Goal: Task Accomplishment & Management: Complete application form

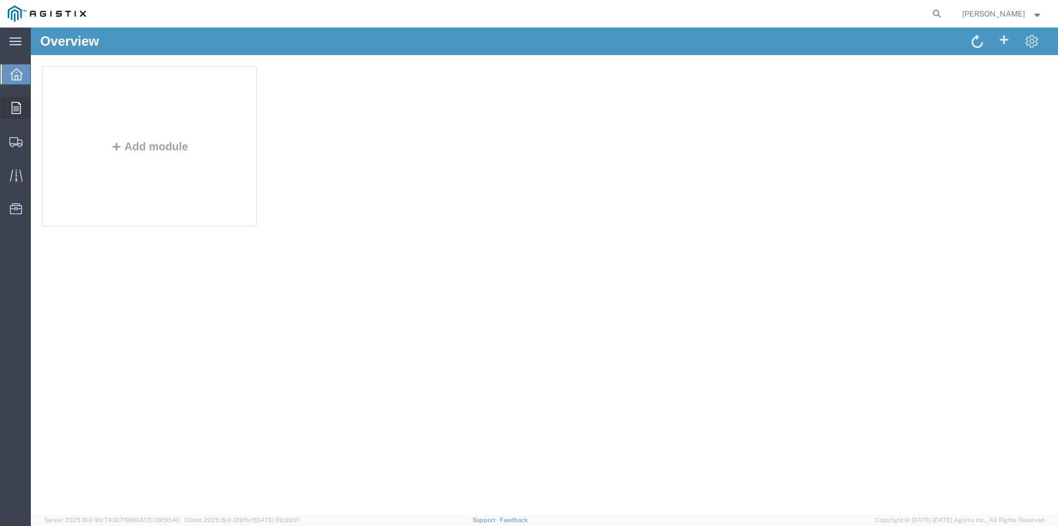
click at [6, 110] on div at bounding box center [16, 108] width 31 height 22
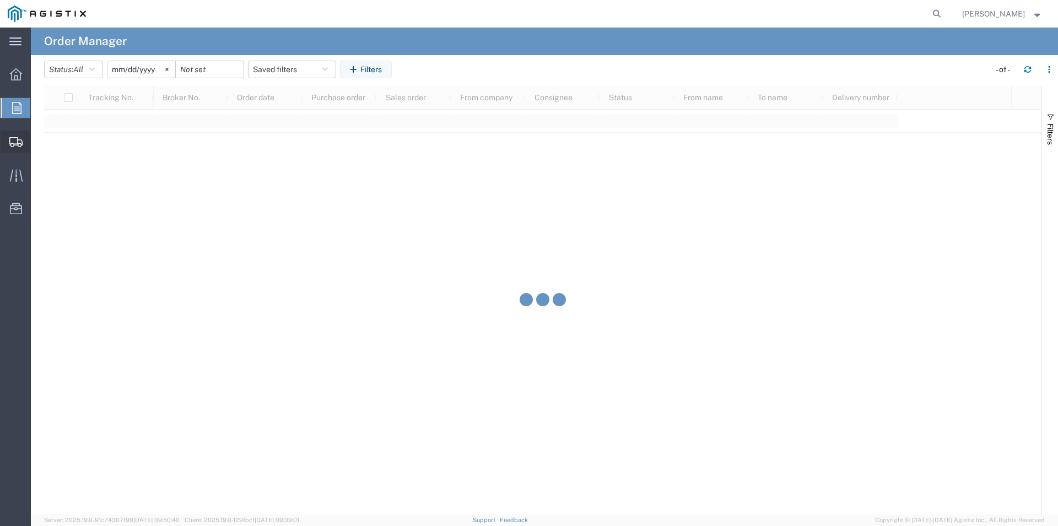
click at [14, 141] on icon at bounding box center [15, 142] width 13 height 10
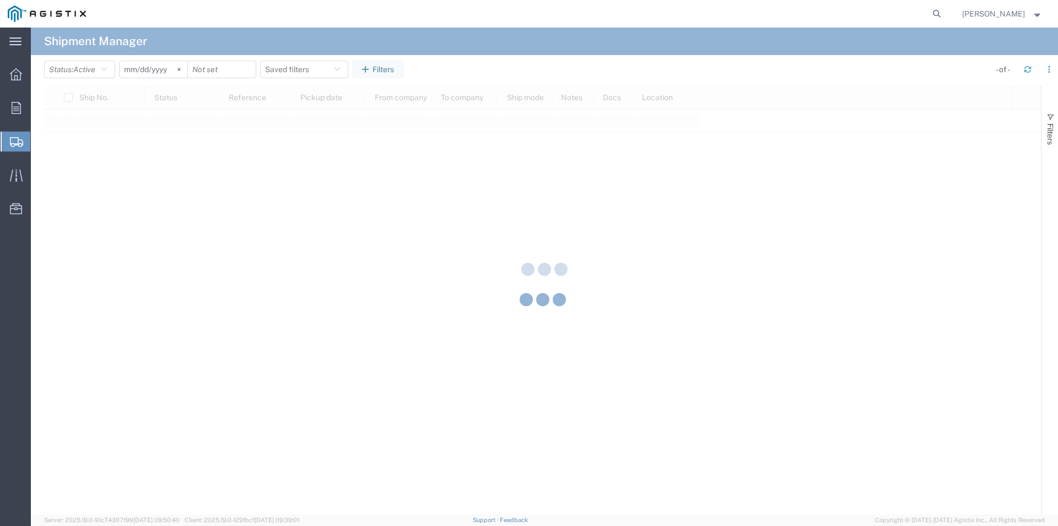
click at [0, 0] on span "Shipment Manager" at bounding box center [0, 0] width 0 height 0
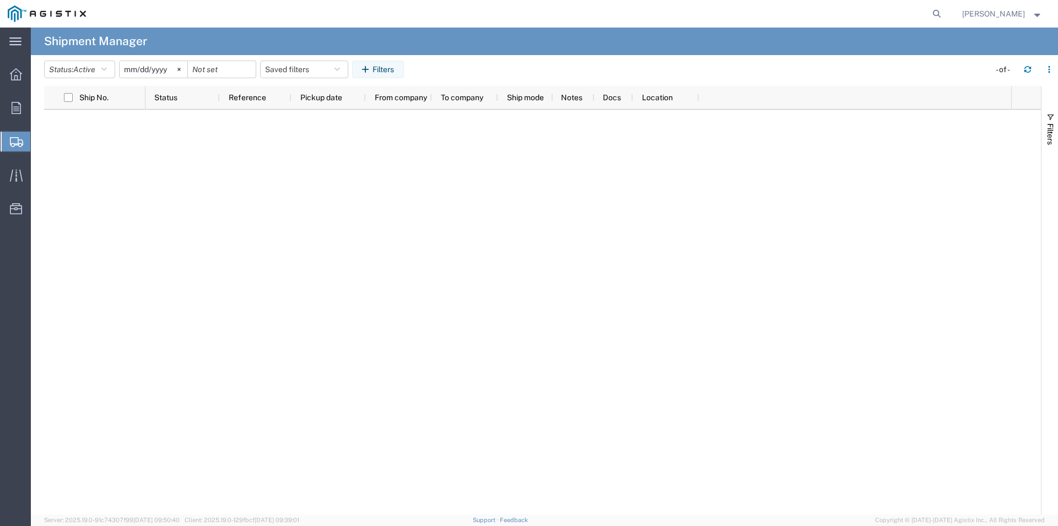
click at [0, 0] on span "Shipment Manager" at bounding box center [0, 0] width 0 height 0
click at [0, 0] on span "Create Shipment" at bounding box center [0, 0] width 0 height 0
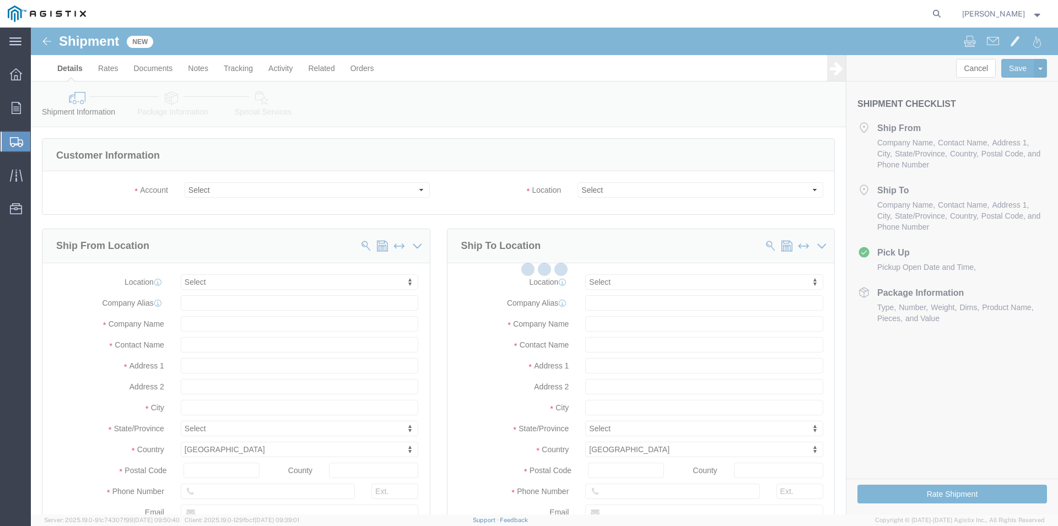
select select
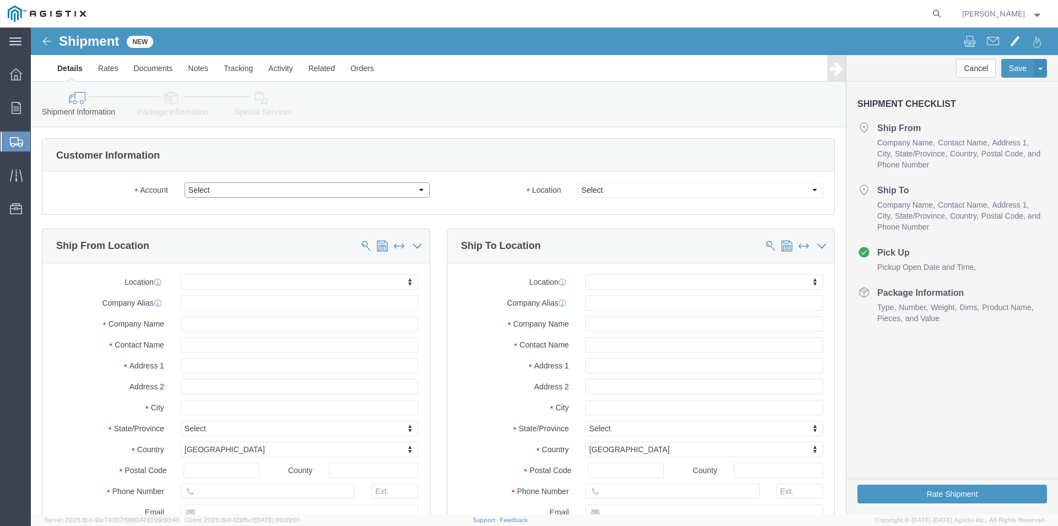
click select "Select Champion Process Inc PG&E"
select select "11623"
click option "Champion Process Inc"
select select
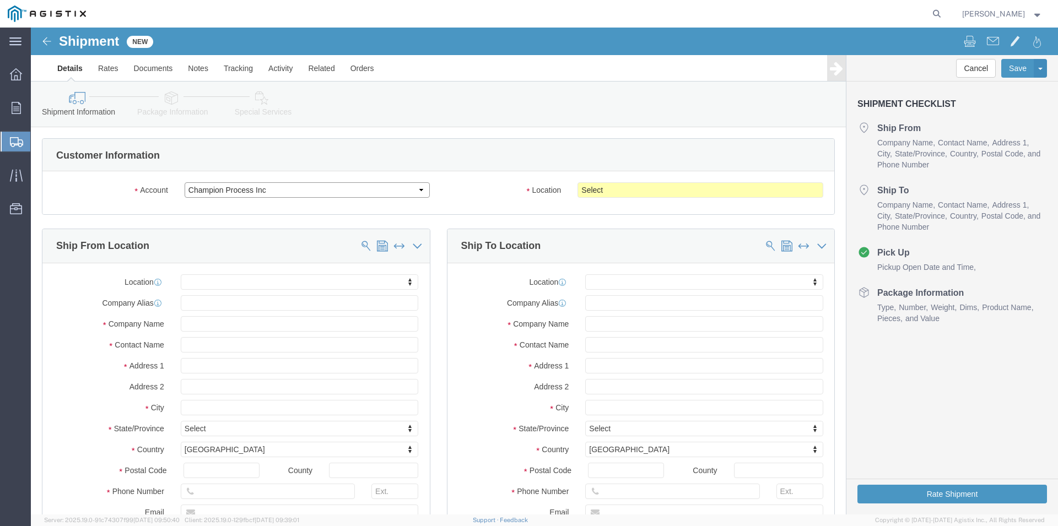
click select "Select Champion Process Inc PG&E"
select select "9596"
click option "PG&E"
select select "PURCHORD"
select select
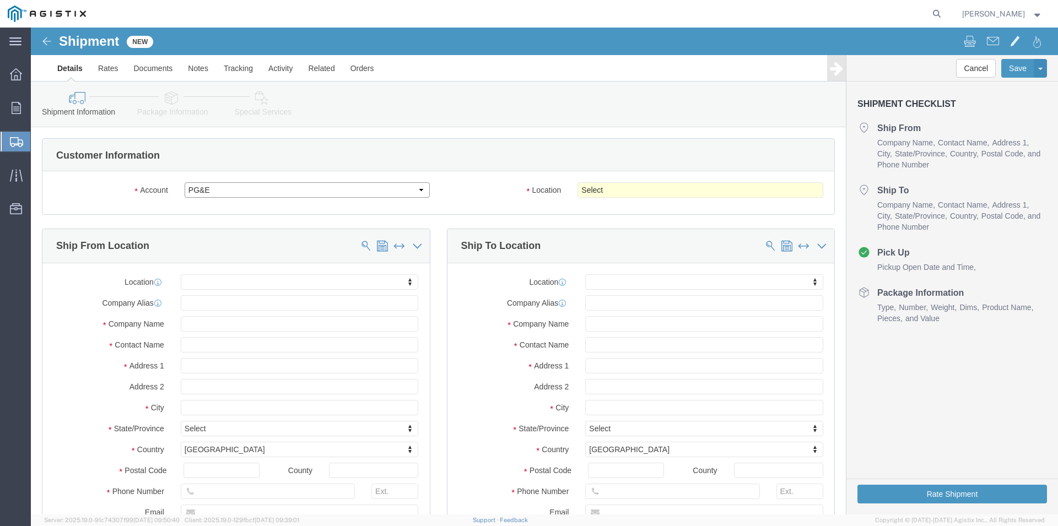
select select
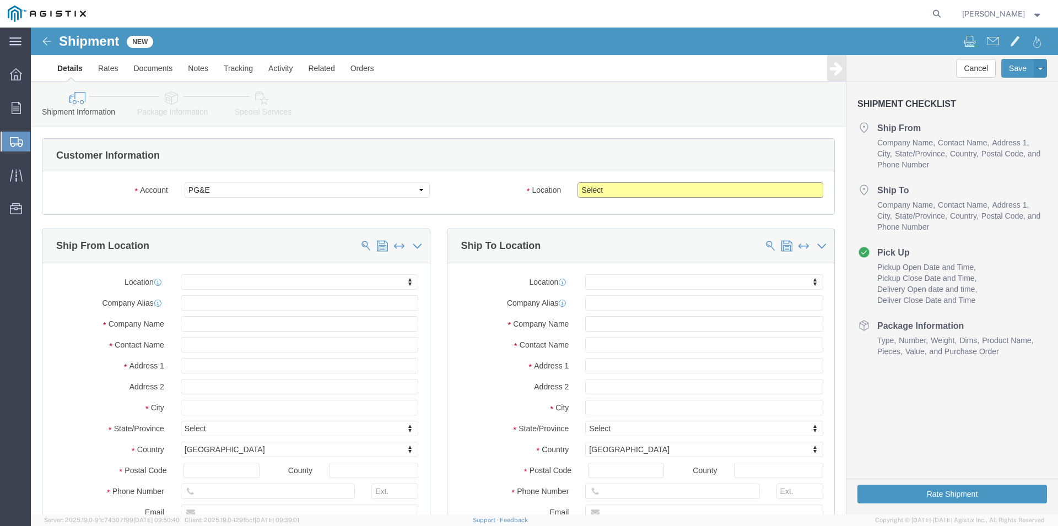
click select "Select All Others [GEOGRAPHIC_DATA] [GEOGRAPHIC_DATA] [GEOGRAPHIC_DATA] [GEOGRA…"
select select "23082"
click option "All Others"
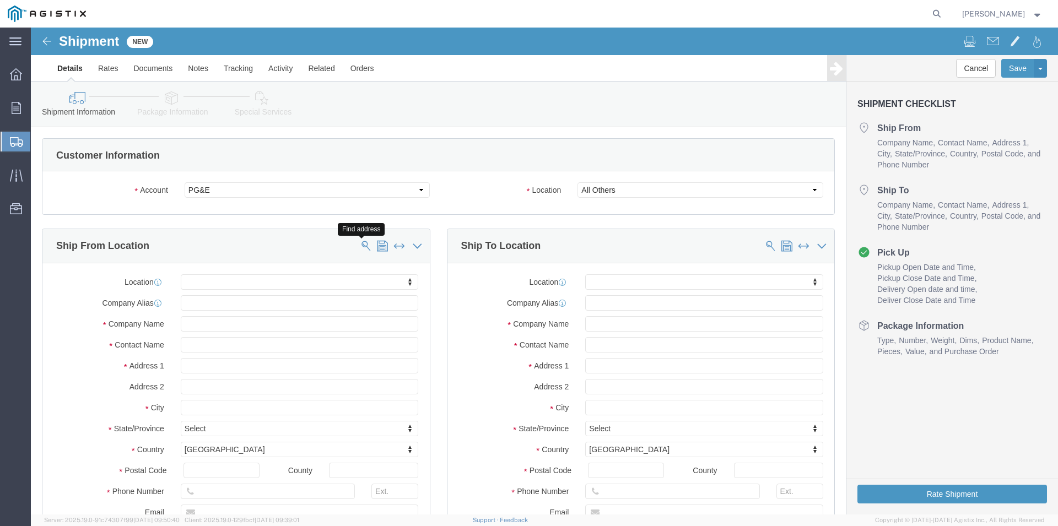
click span
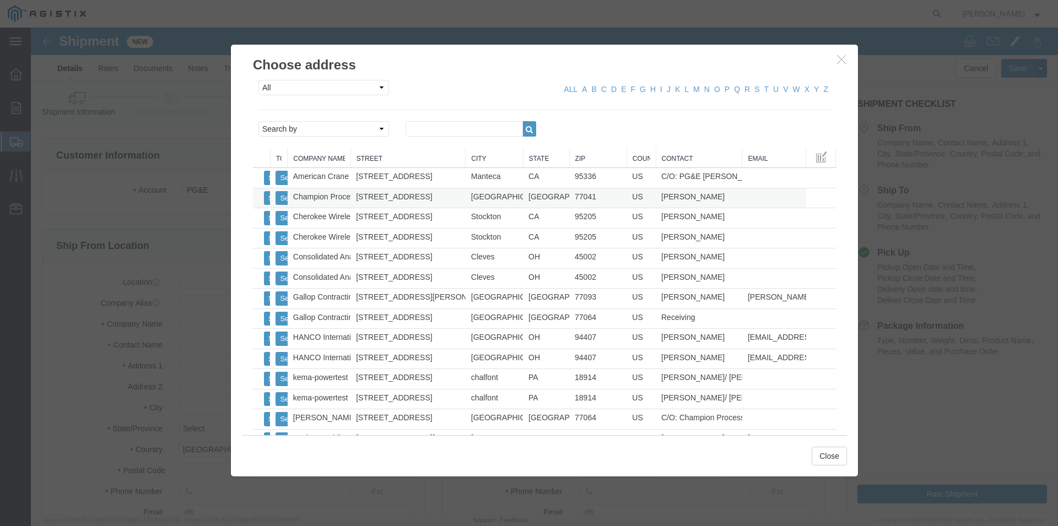
click td "Select"
click button "Select"
select select
type input "[STREET_ADDRESS]"
type input "77041"
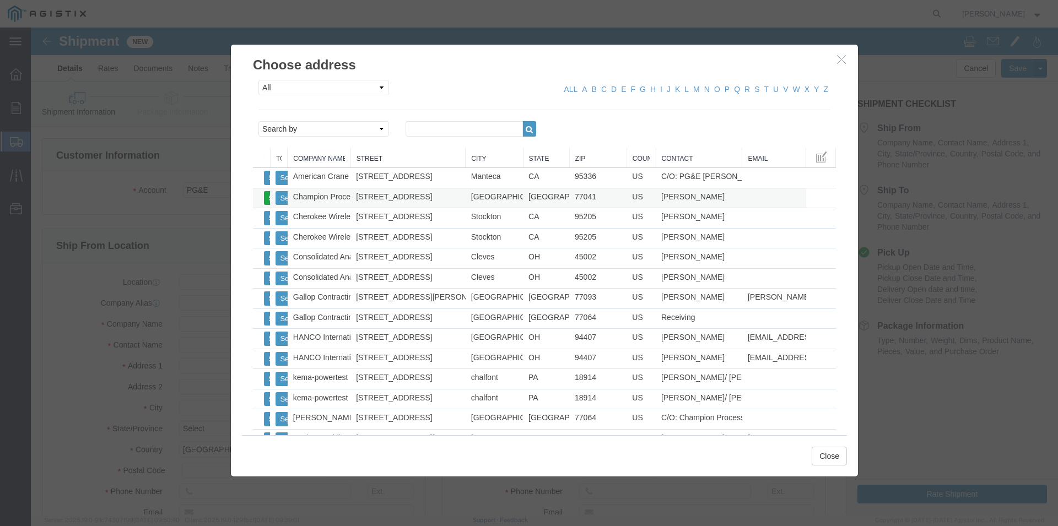
type input "[PHONE_NUMBER]"
type input "Champion Process Inc"
type input "[PERSON_NAME]"
type input "[GEOGRAPHIC_DATA]"
select select "[GEOGRAPHIC_DATA]"
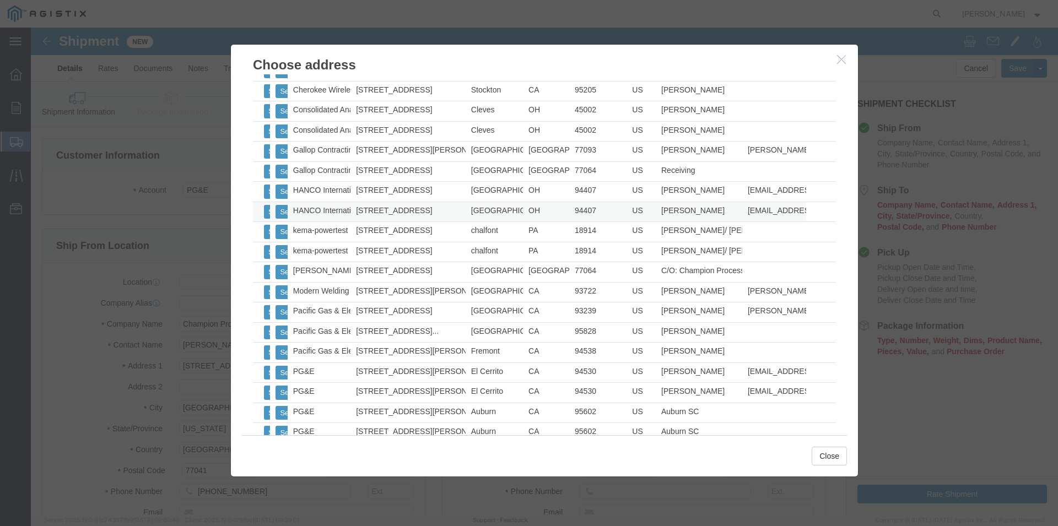
scroll to position [159, 0]
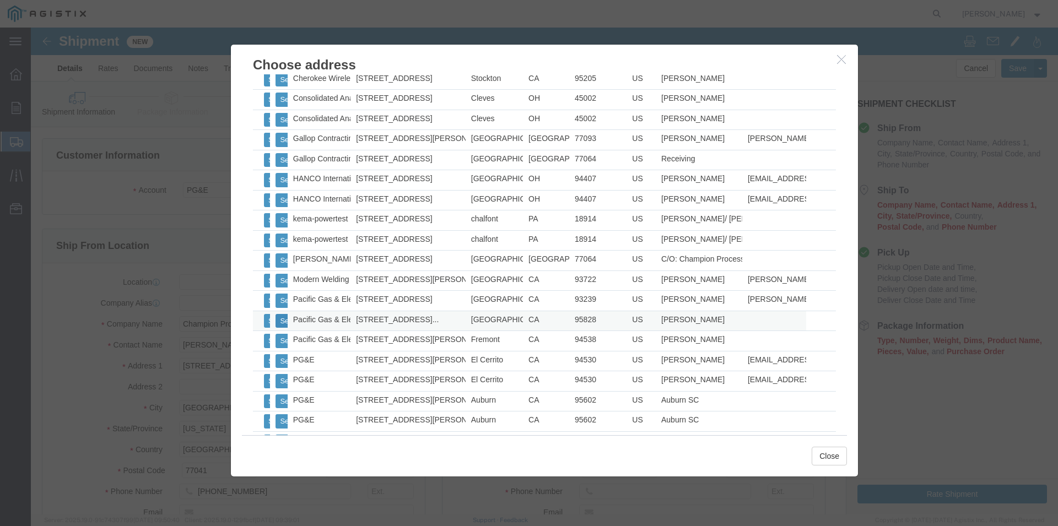
click button "Select"
select select
type input "[STREET_ADDRESS]"
type input "95828"
type input "[PHONE_NUMBER]"
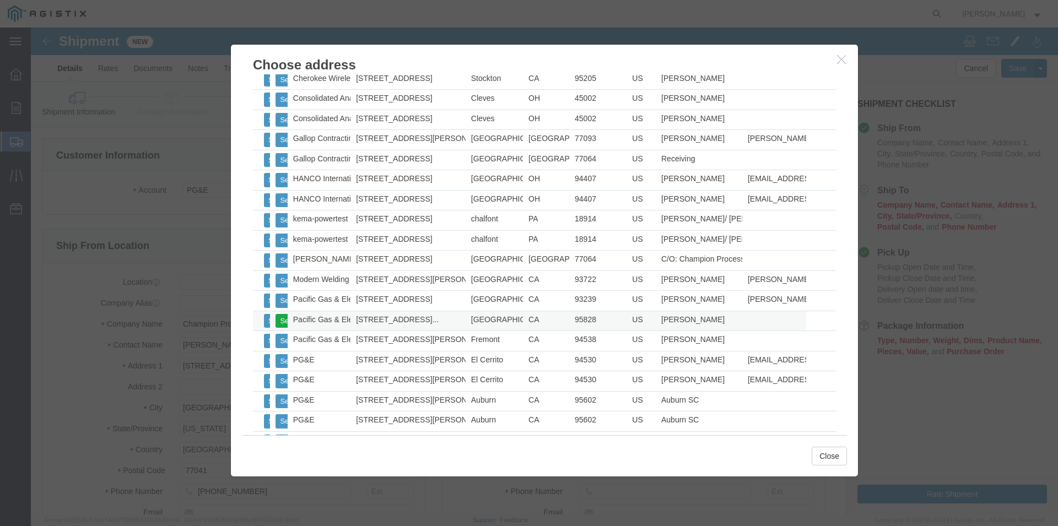
type input "Pacific Gas & Electric"
type input "[PERSON_NAME]"
type input "[GEOGRAPHIC_DATA]"
select select "CA"
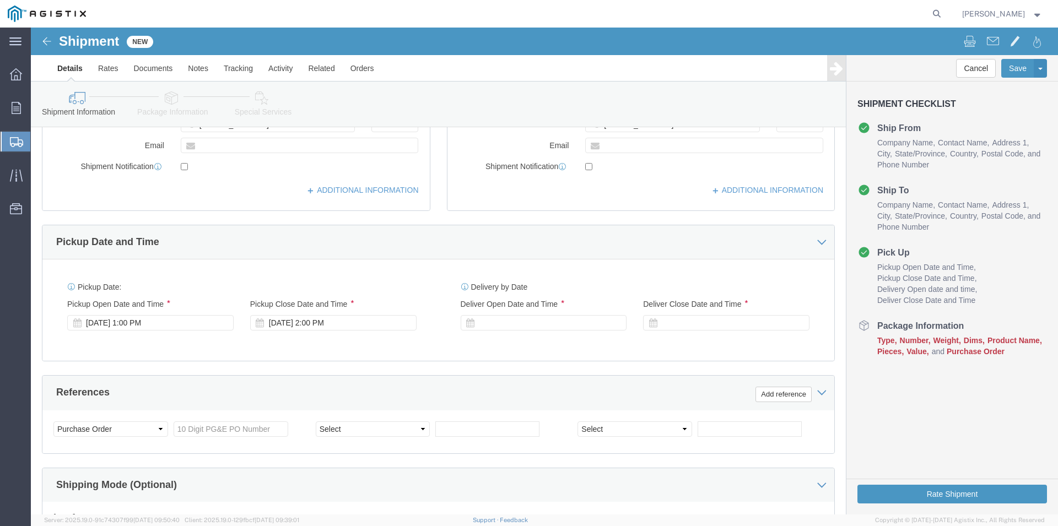
scroll to position [393, 0]
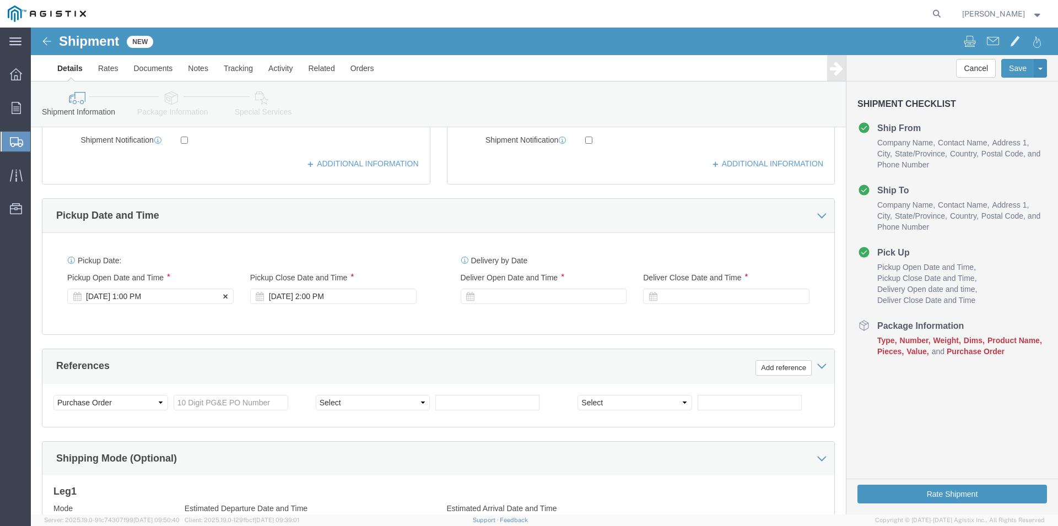
click div "[DATE] 1:00 PM"
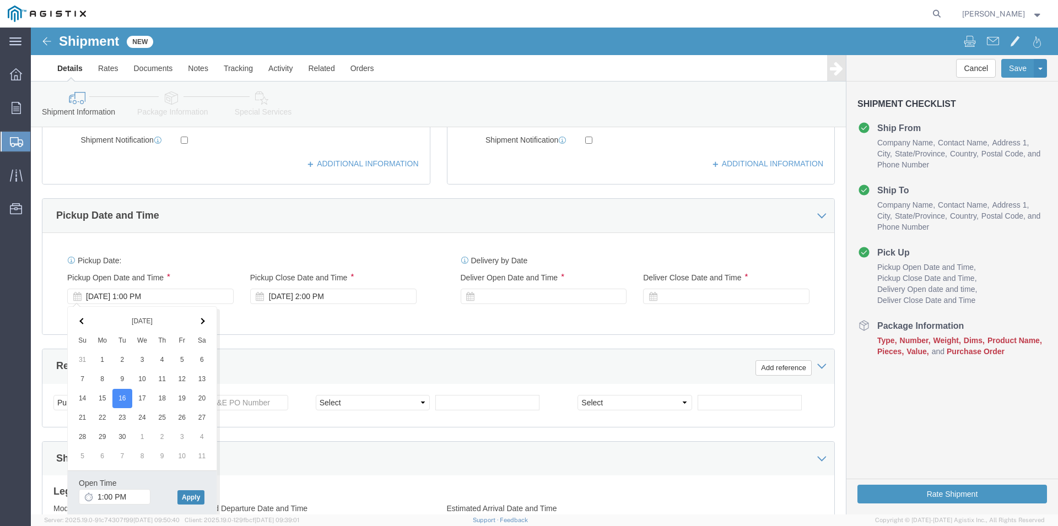
click button "Apply"
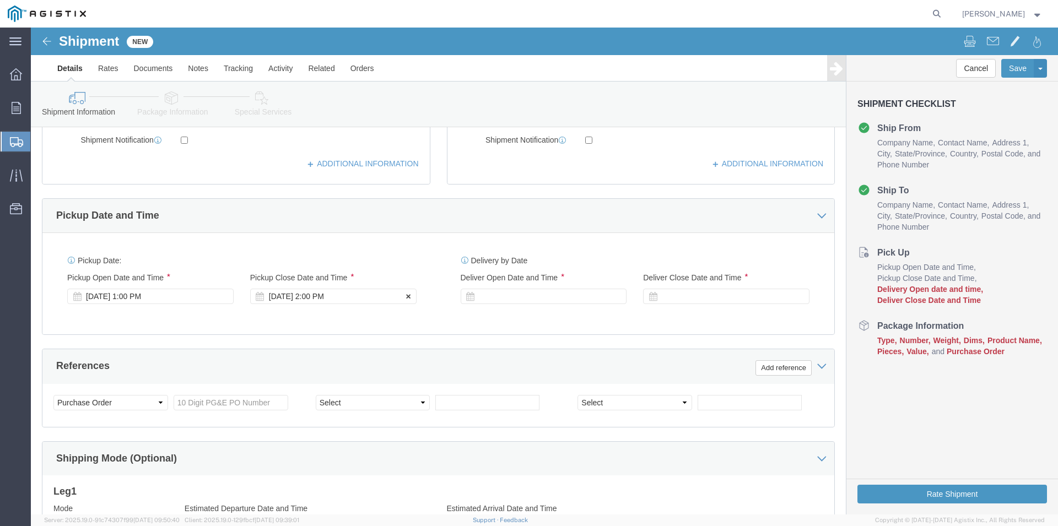
click div "[DATE] 2:00 PM"
click button "Apply"
click div
click button "Apply"
click div
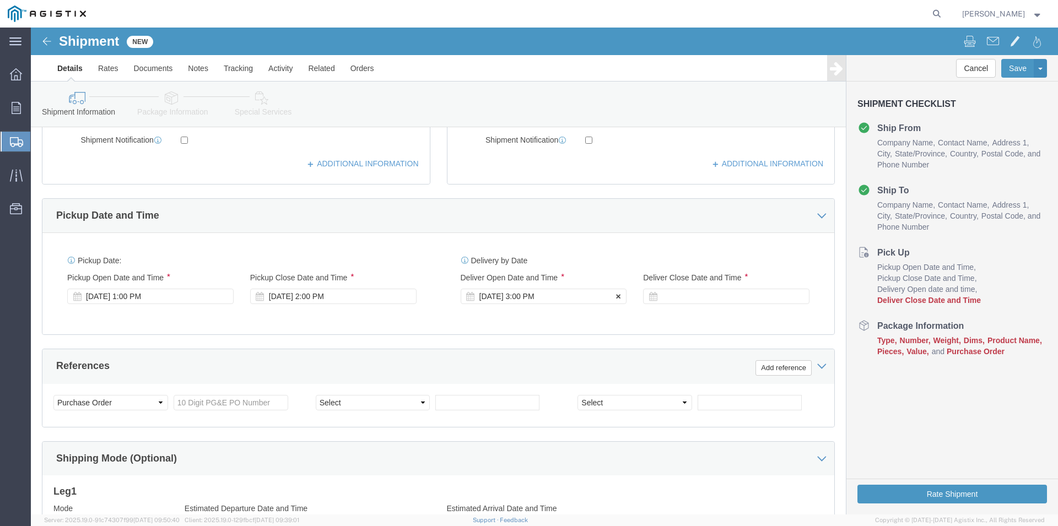
click div "[DATE] 3:00 PM"
click input "8:00 PM"
type input "8:00 AM"
click button "Apply"
click div
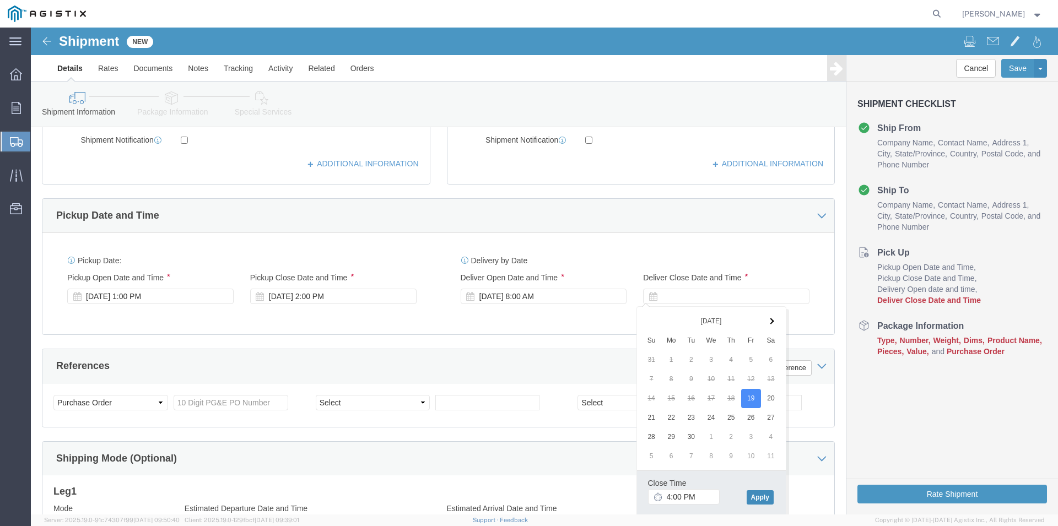
click button "Apply"
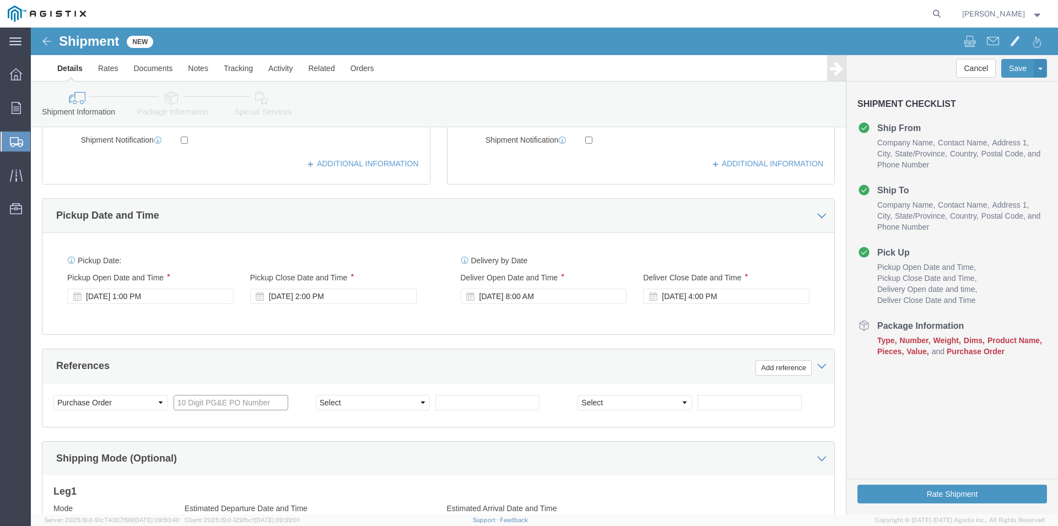
click input "text"
type input "2701244004"
click div "Select Account Type Activity ID Airline Appointment Number ASN Batch Request # …"
click select "Select Account Type Activity ID Airline Appointment Number ASN Batch Request # …"
select select "JOBNUM"
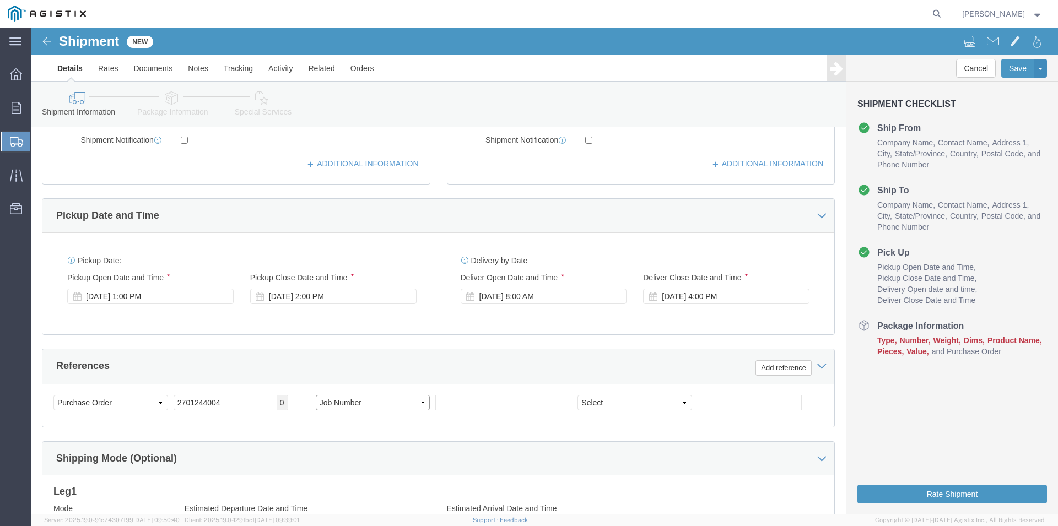
click option "Job Number"
click input "text"
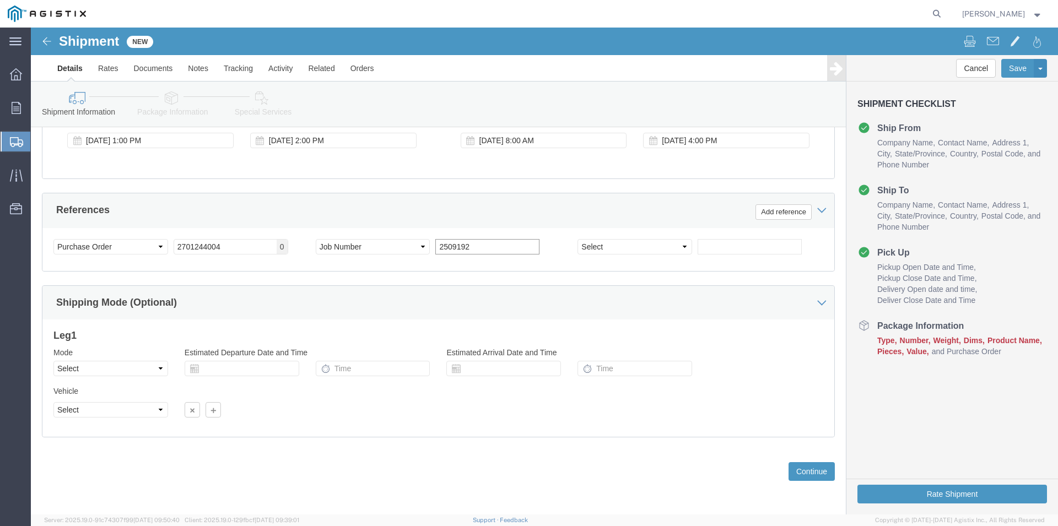
type input "2509192"
click select "Select Air Less than Truckload Multi-Leg Ocean Freight Rail Small Parcel Truckl…"
select select "LTL"
click option "Less than Truckload"
click button "Continue"
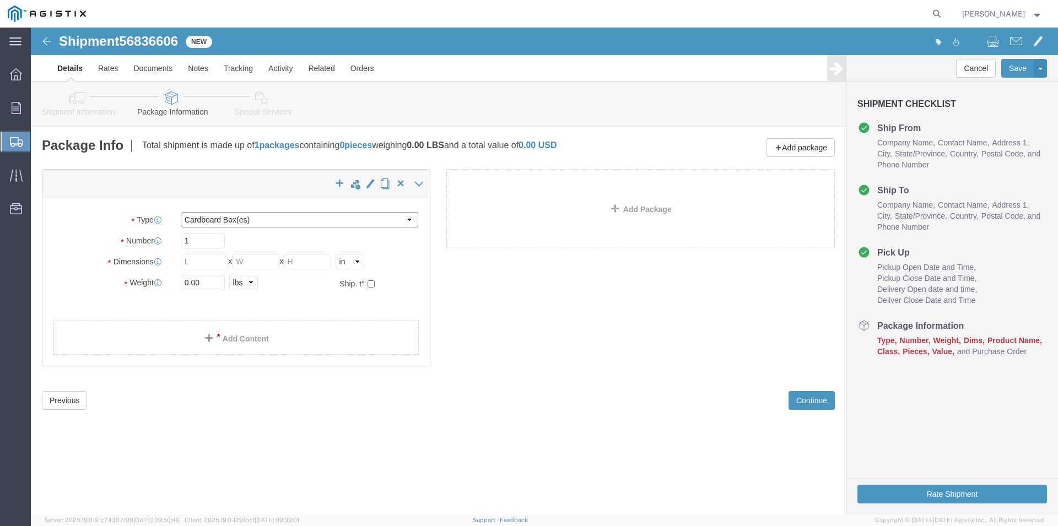
click select "Select Bulk Bundle(s) Cardboard Box(es) Carton(s) Crate(s) Drum(s) (Fiberboard)…"
select select "PSNS"
click option "Pallet(s) Standard (Not Stackable)"
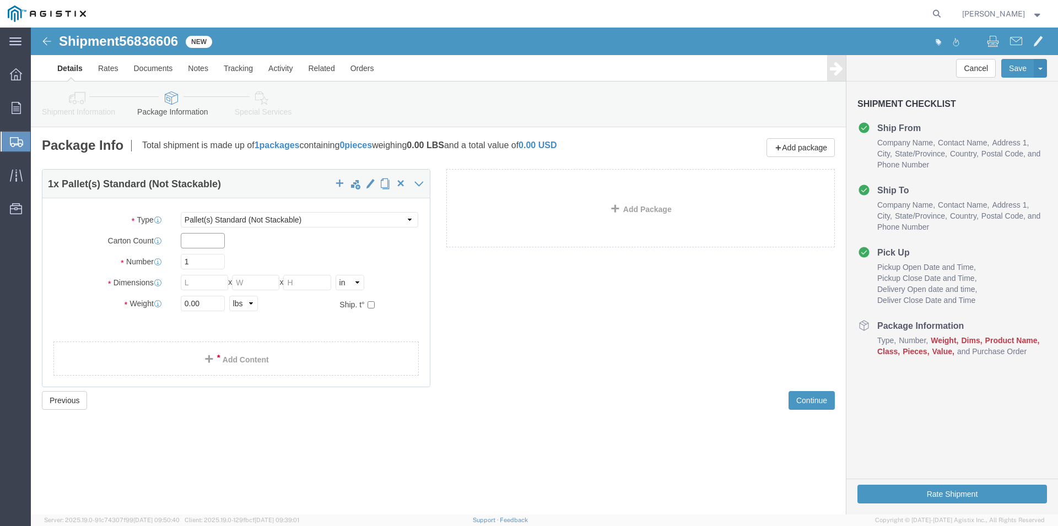
click input "text"
type input "20"
click input "text"
type input "45"
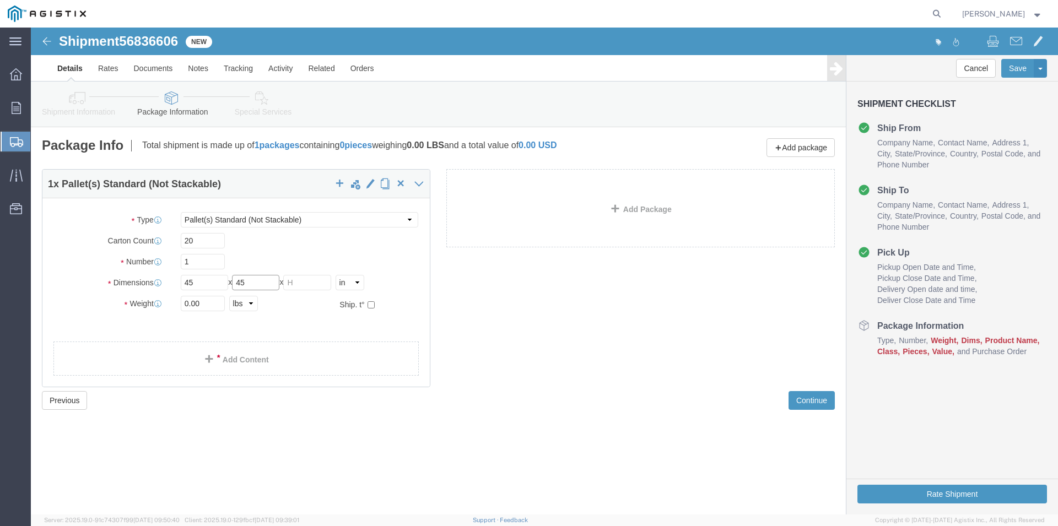
type input "45"
type input "4"
type input "79"
type input "600"
click span
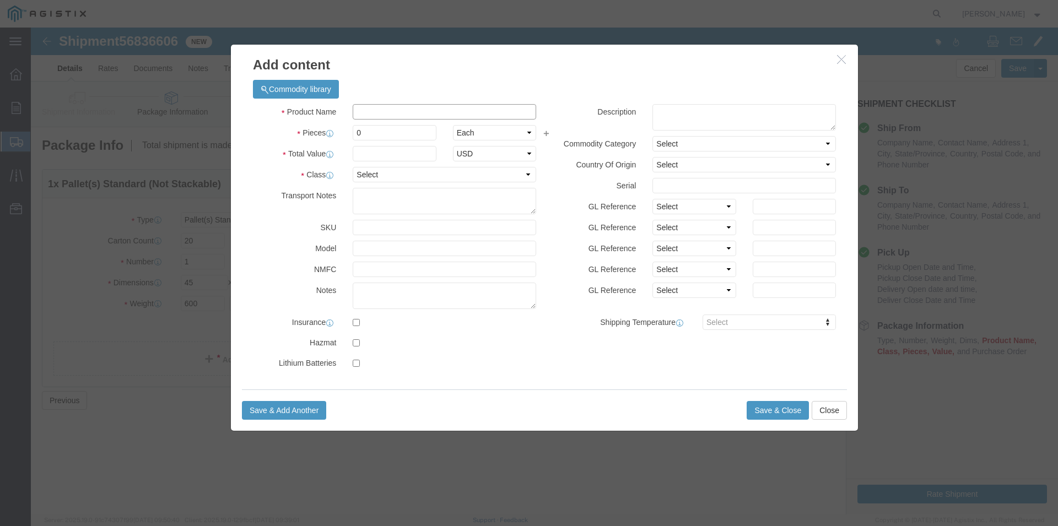
click input "text"
type input "Filters and Orings"
click input "0"
drag, startPoint x: 350, startPoint y: 104, endPoint x: 265, endPoint y: 99, distance: 85.5
click input "0"
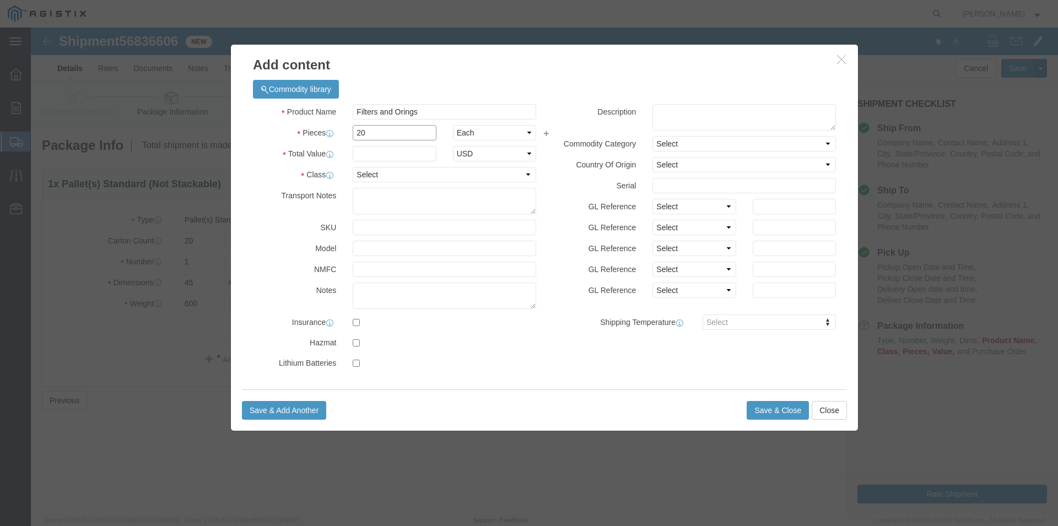
type input "20"
click select "Select 50 55 60 65 70 85 92.5 100 125 175 250 300 400"
select select "125"
click option "125"
drag, startPoint x: 359, startPoint y: 135, endPoint x: 364, endPoint y: 132, distance: 6.4
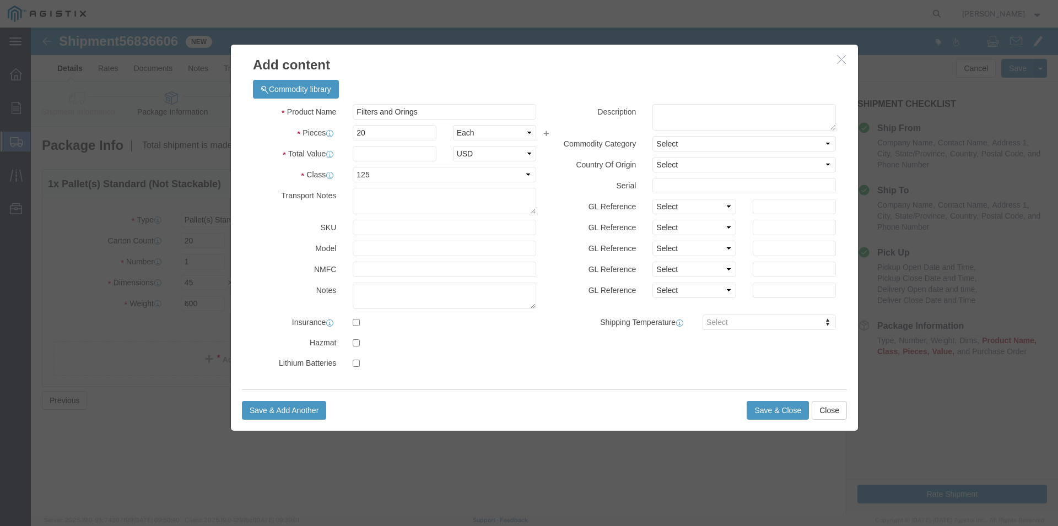
click div "Product Name Filters and Orings Pieces 20 Select Bag Barrels 100Board Feet Bott…"
click input "text"
type input "20840"
click button "Save & Close"
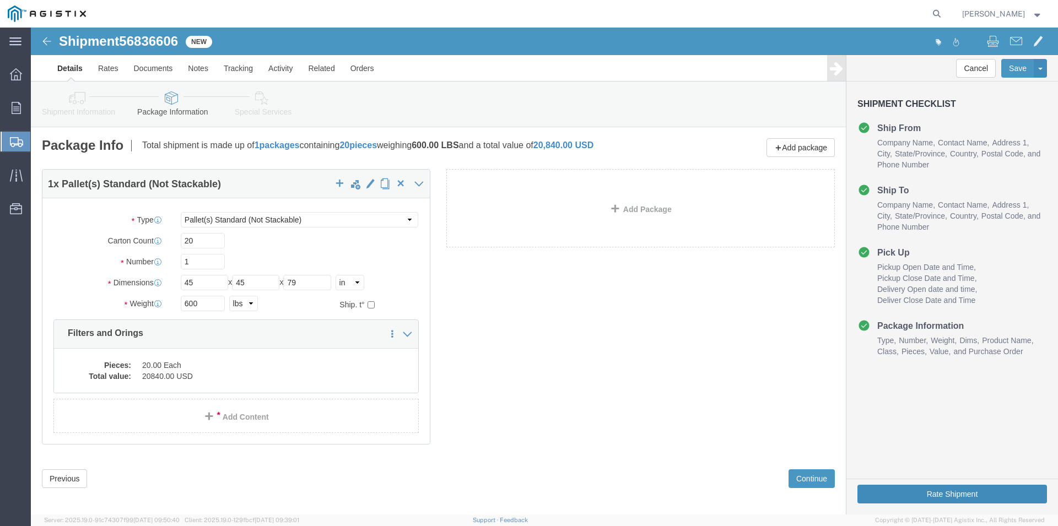
click button "Rate Shipment"
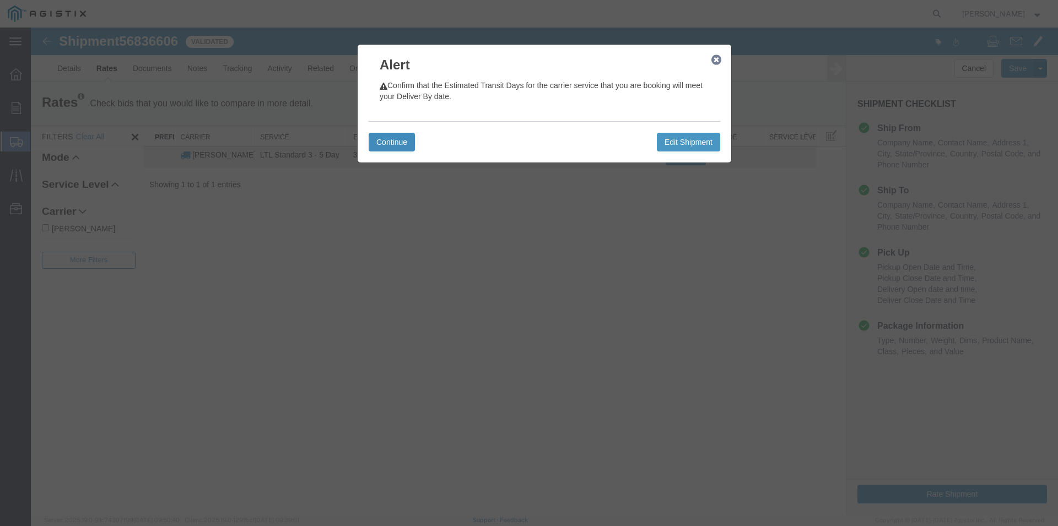
click at [390, 147] on button "Continue" at bounding box center [392, 142] width 46 height 19
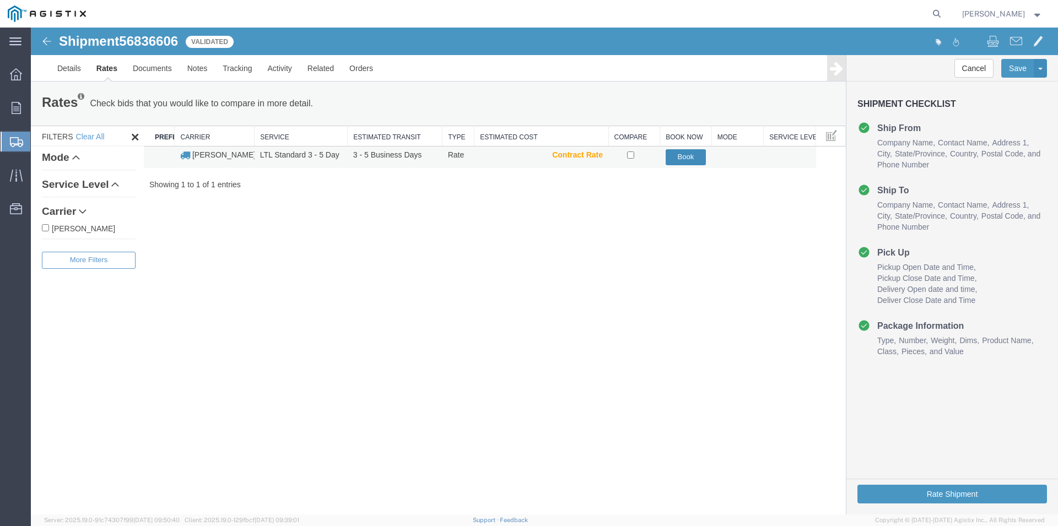
click at [689, 161] on button "Book" at bounding box center [686, 157] width 41 height 16
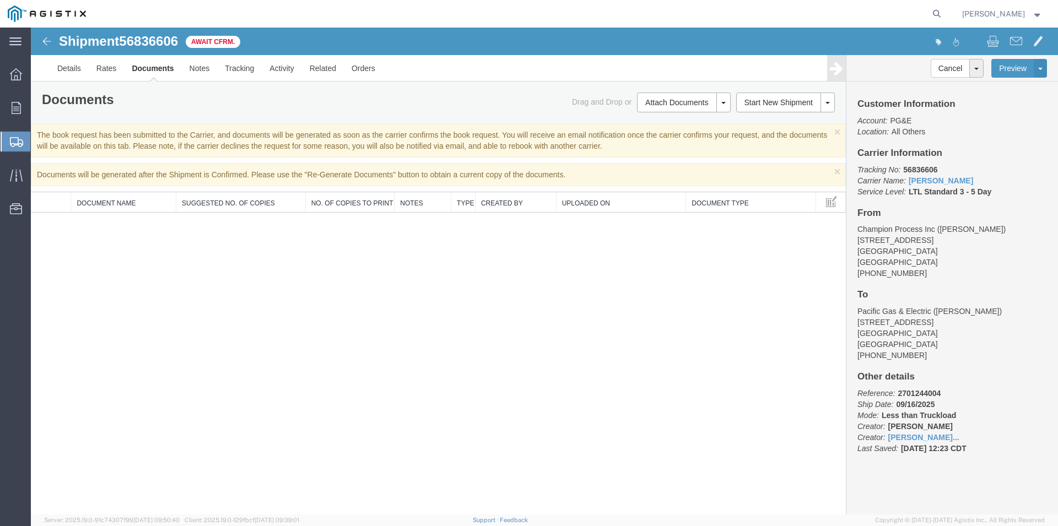
click at [0, 0] on span "Create Shipment" at bounding box center [0, 0] width 0 height 0
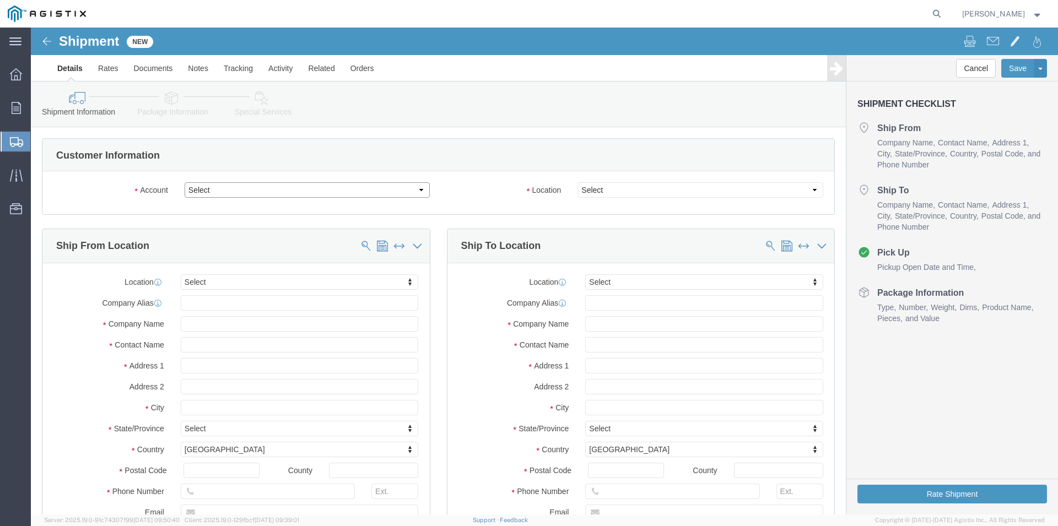
click select "Select Champion Process Inc PG&E"
select select "9596"
click option "PG&E"
select select "PURCHORD"
select select
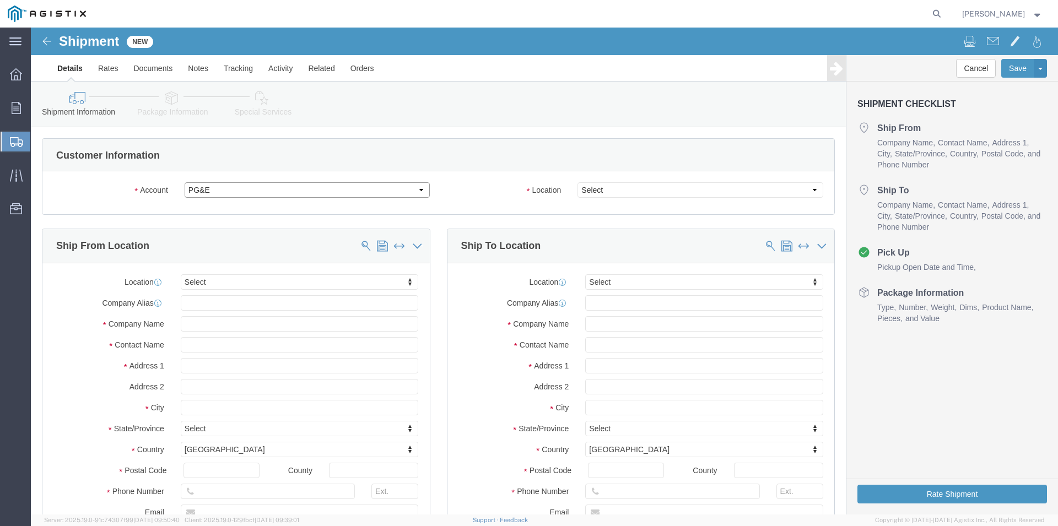
select select
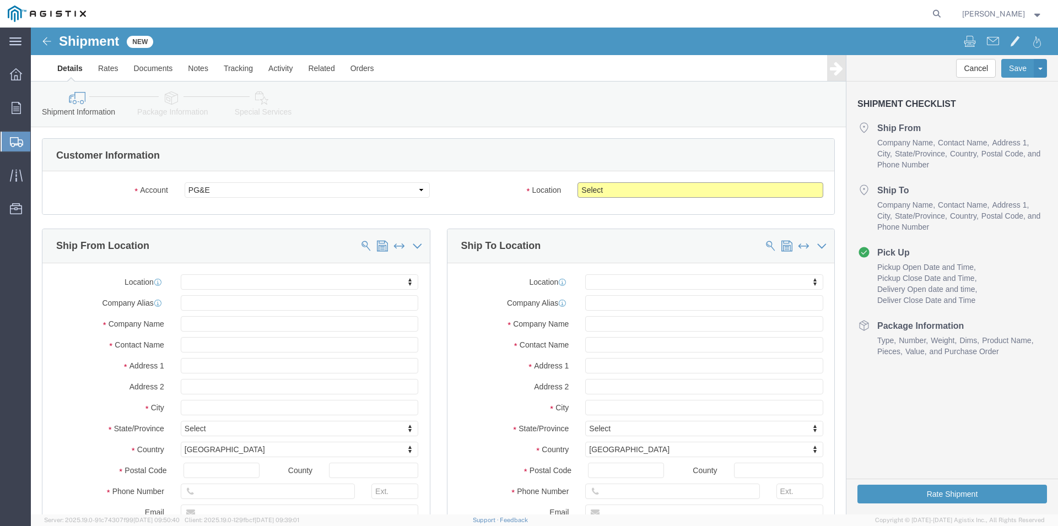
click select "Select All Others [GEOGRAPHIC_DATA] [GEOGRAPHIC_DATA] [GEOGRAPHIC_DATA] [GEOGRA…"
select select "23082"
click option "All Others"
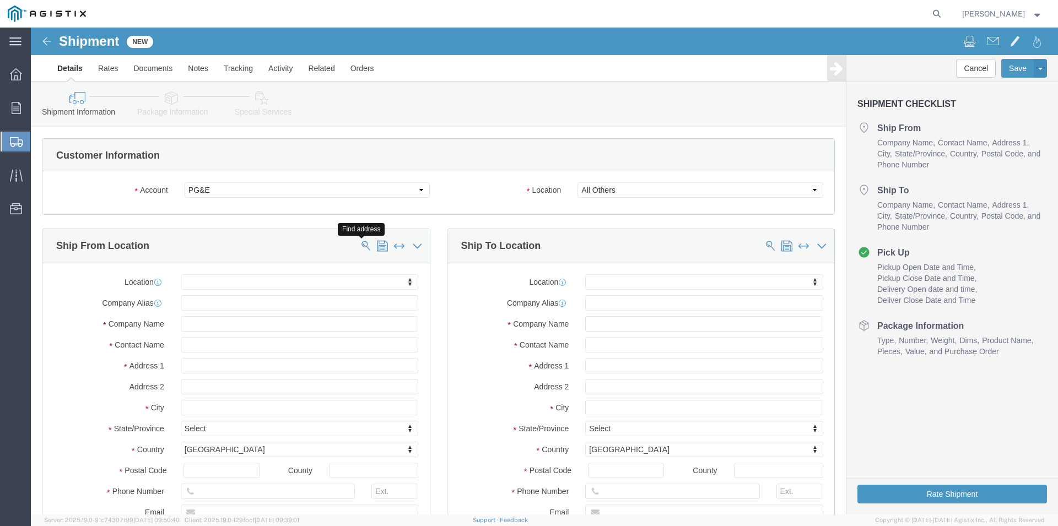
click span
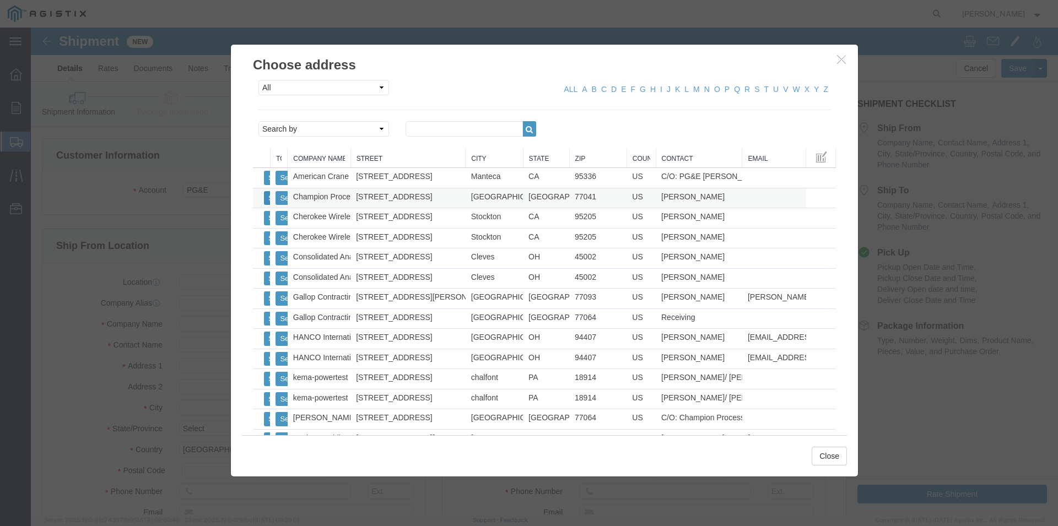
click button "Select"
select select
type input "[STREET_ADDRESS]"
type input "77041"
type input "[PHONE_NUMBER]"
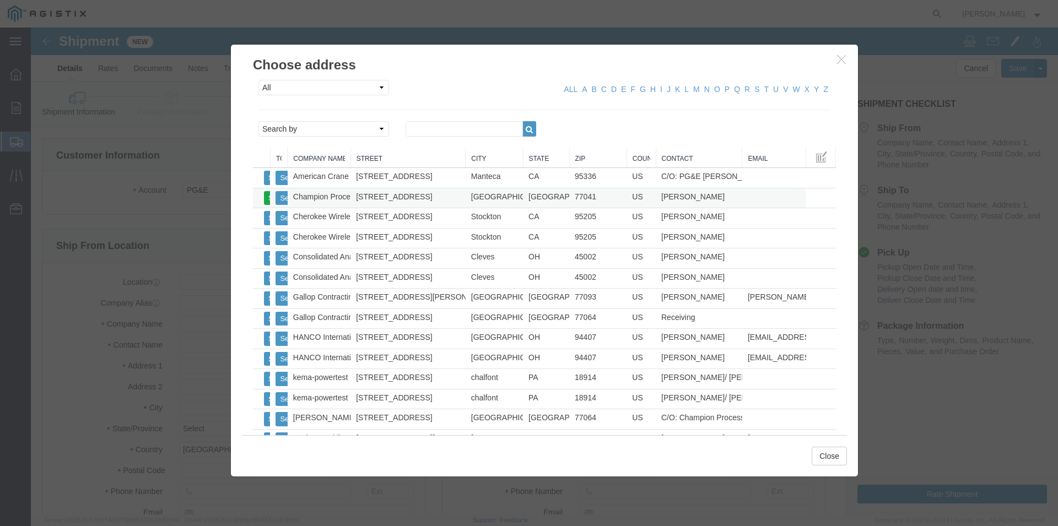
type input "Champion Process Inc"
type input "[PERSON_NAME]"
type input "[GEOGRAPHIC_DATA]"
select select "[GEOGRAPHIC_DATA]"
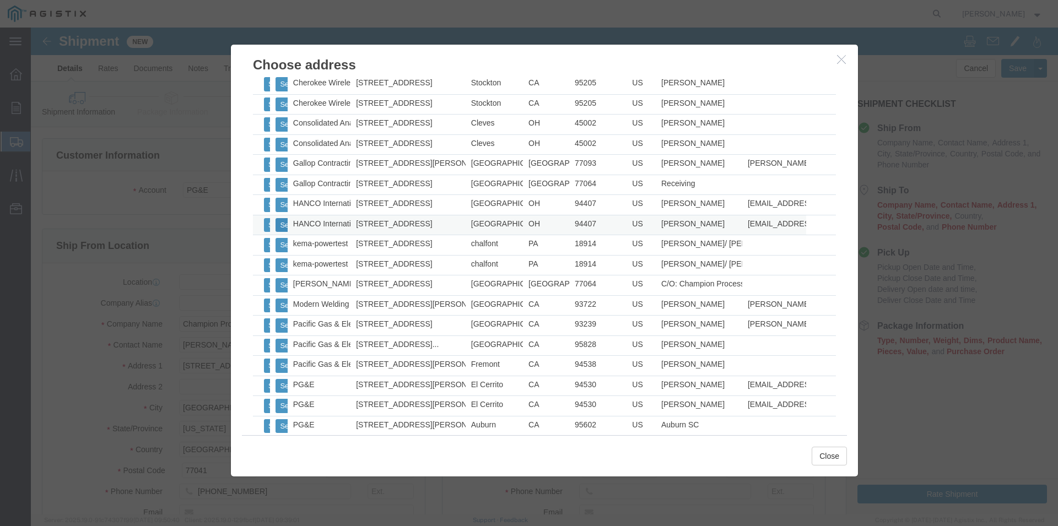
scroll to position [159, 0]
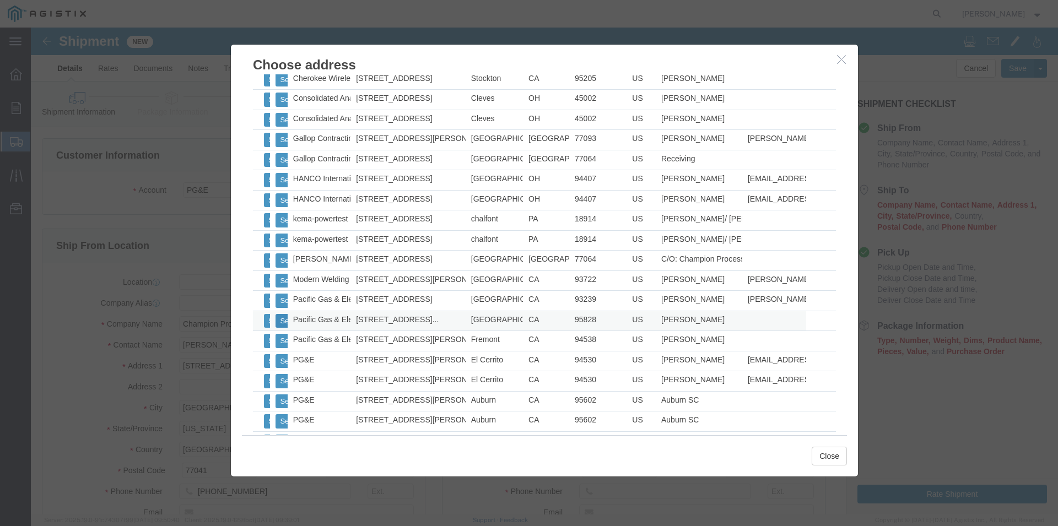
click button "Select"
select select
type input "[STREET_ADDRESS]"
type input "95828"
type input "[PHONE_NUMBER]"
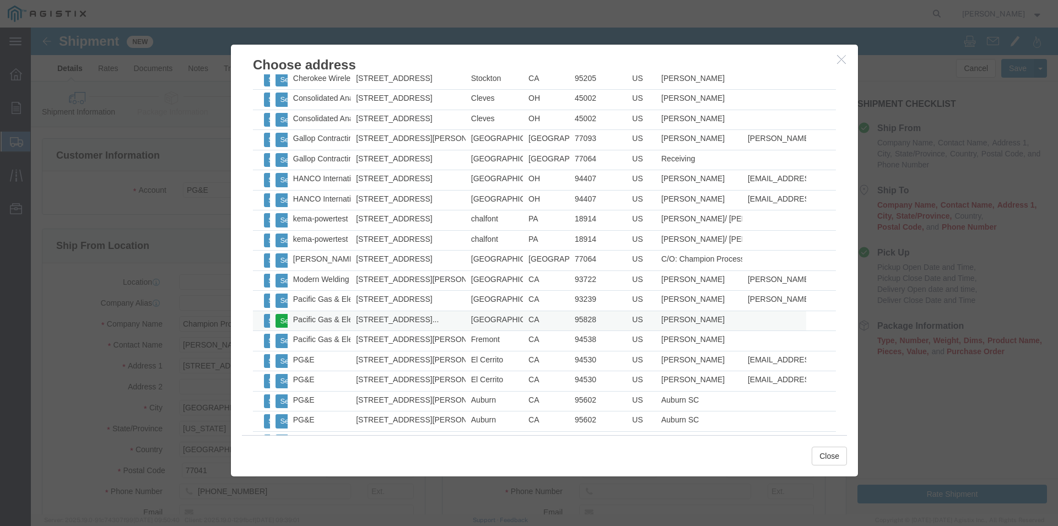
type input "Pacific Gas & Electric"
type input "[PERSON_NAME]"
type input "[GEOGRAPHIC_DATA]"
select select "CA"
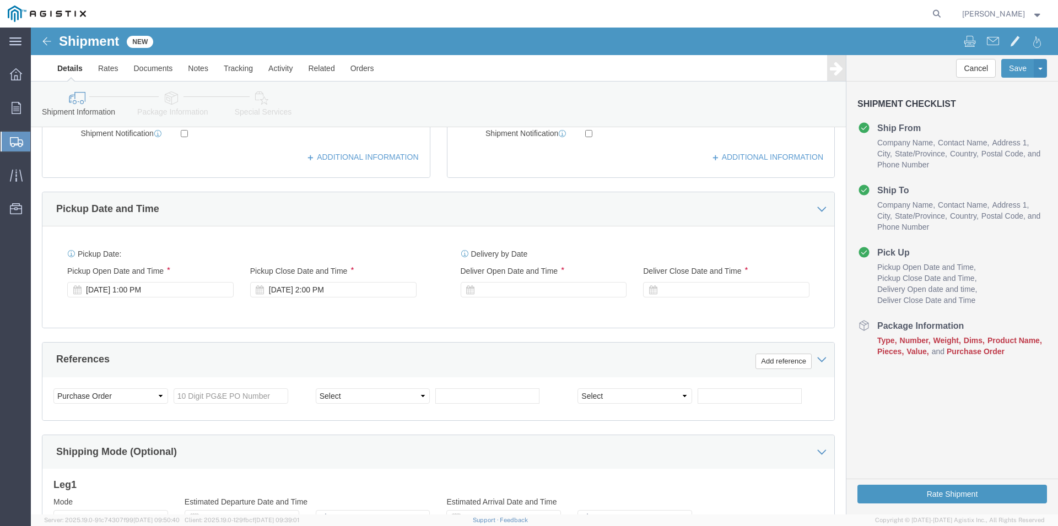
scroll to position [450, 0]
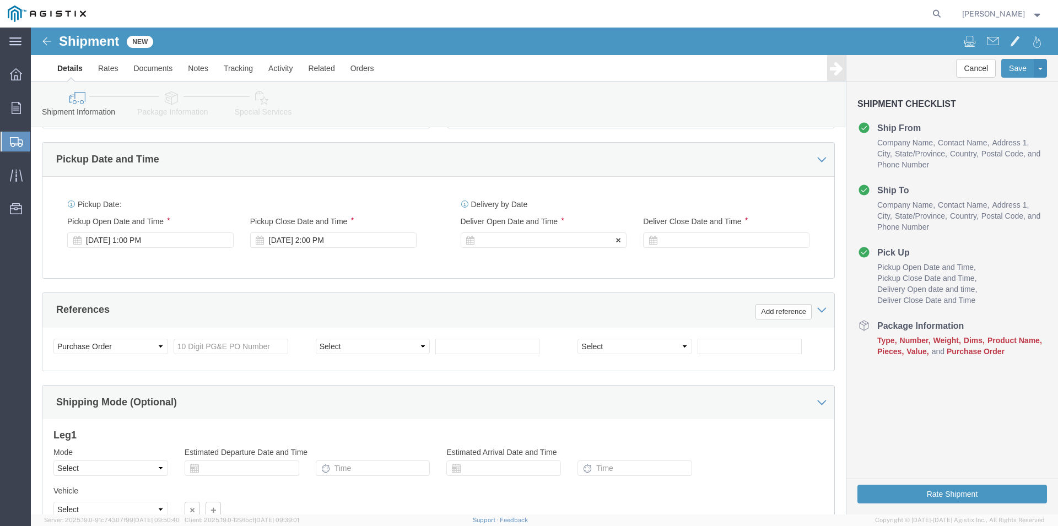
click div
click button "Apply"
click div
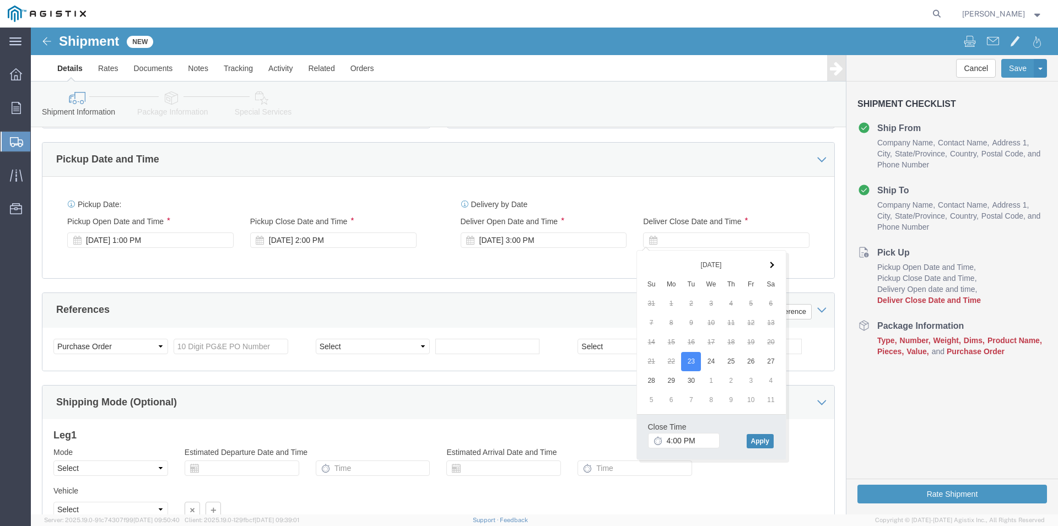
click button "Apply"
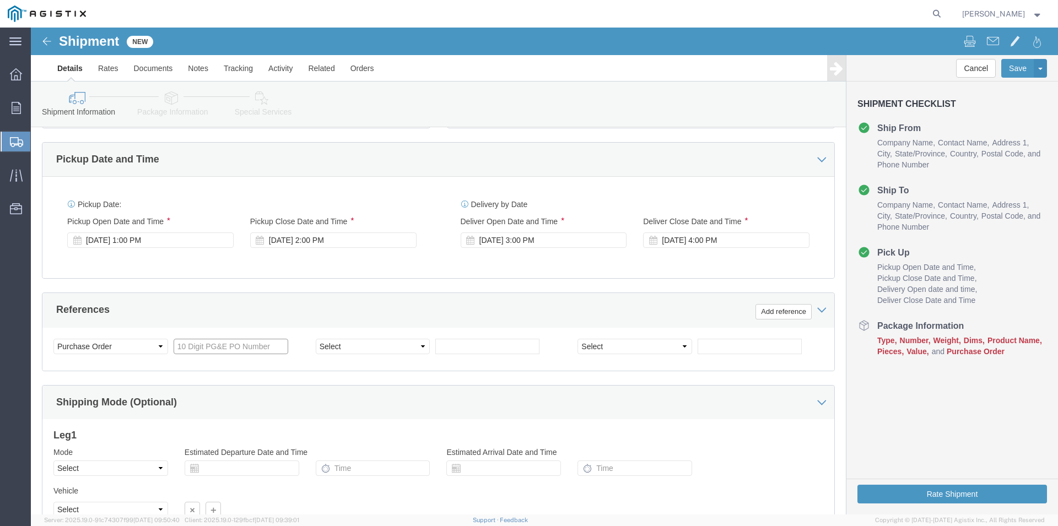
click input "text"
type input "2701239972"
click select "Select Account Type Activity ID Airline Appointment Number ASN Batch Request # …"
select select "JOBNUM"
click option "Job Number"
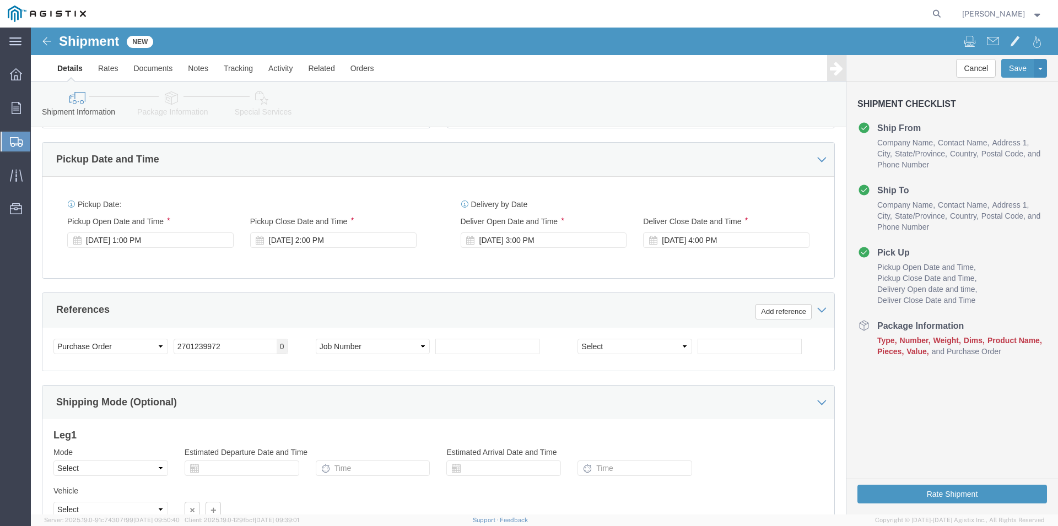
click div "Select Account Type Activity ID Airline Appointment Number ASN Batch Request # …"
click input "text"
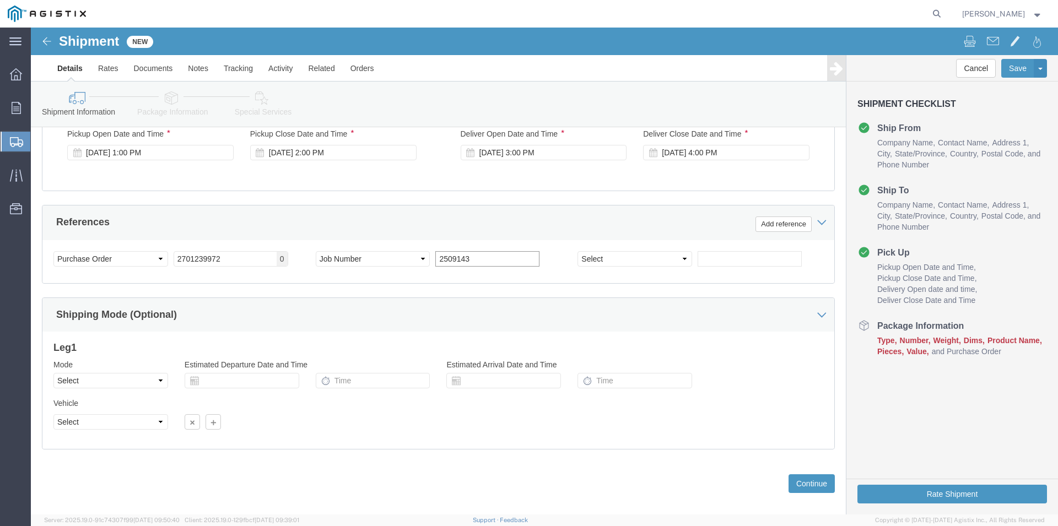
scroll to position [549, 0]
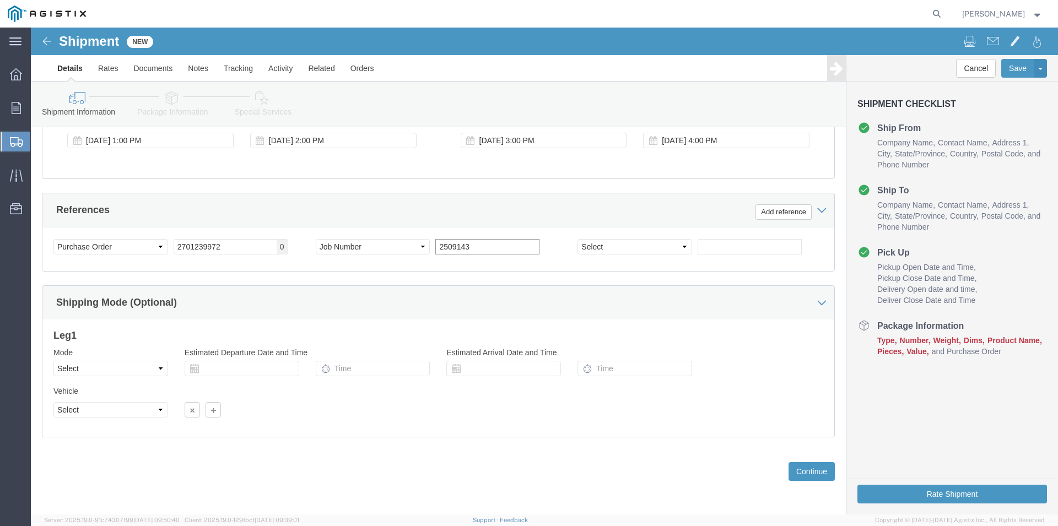
type input "2509143"
click select "Select Air Less than Truckload Multi-Leg Ocean Freight Rail Small Parcel Truckl…"
select select "LTL"
click option "Less than Truckload"
click button "Continue"
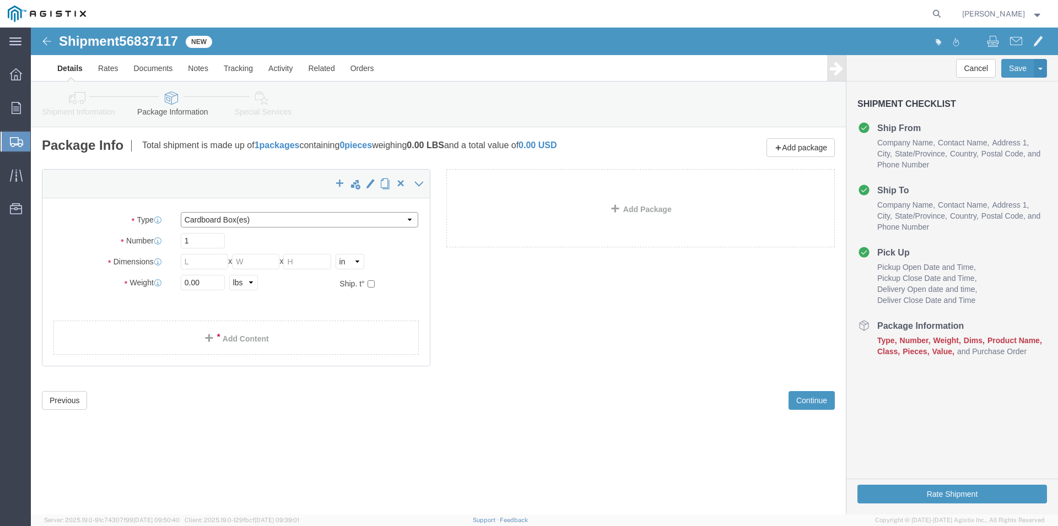
click select "Select Bulk Bundle(s) Cardboard Box(es) Carton(s) Crate(s) Drum(s) (Fiberboard)…"
select select "PSNS"
click option "Pallet(s) Standard (Not Stackable)"
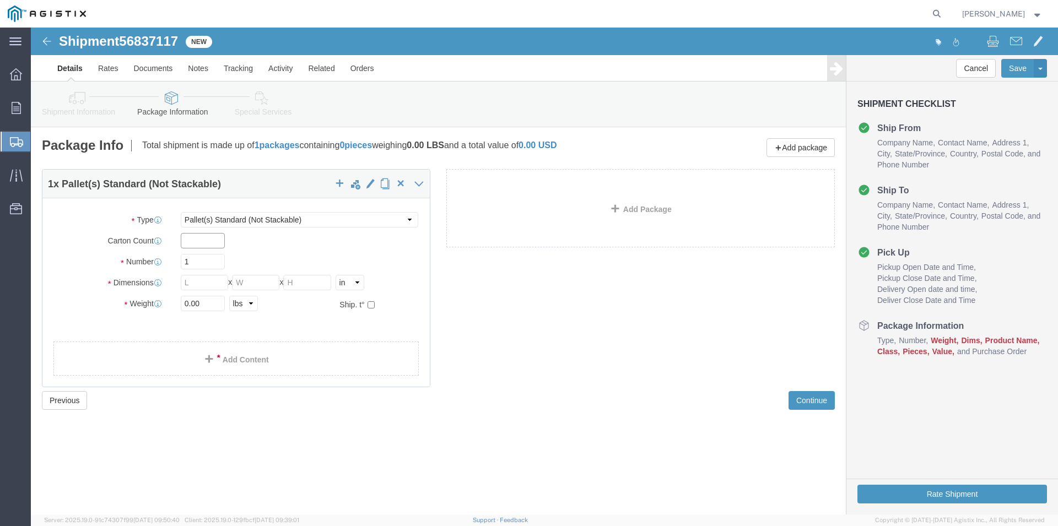
click input "text"
type input "7"
click input "text"
type input "50"
type input "45"
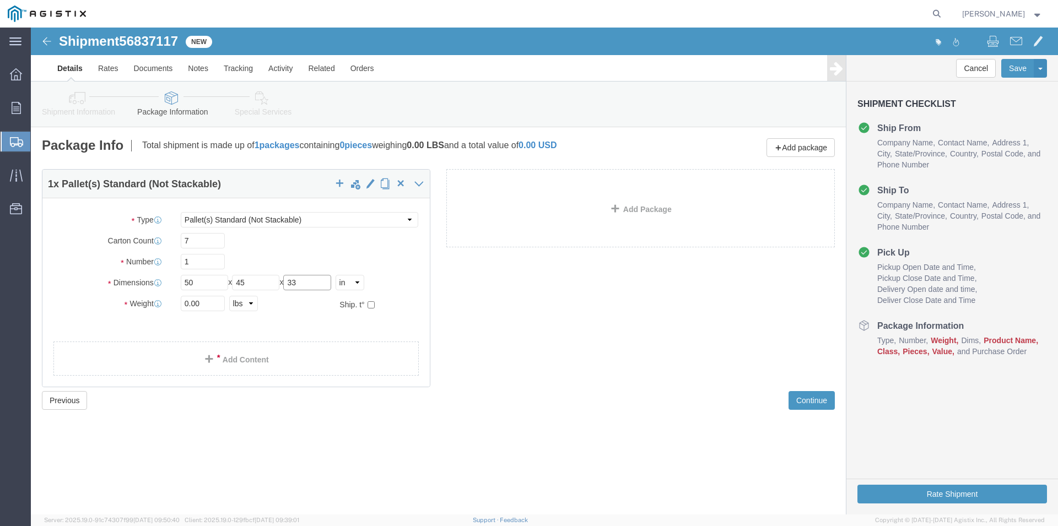
type input "33"
drag, startPoint x: 168, startPoint y: 278, endPoint x: 126, endPoint y: 281, distance: 42.0
click input "0.00"
type input "200"
click span
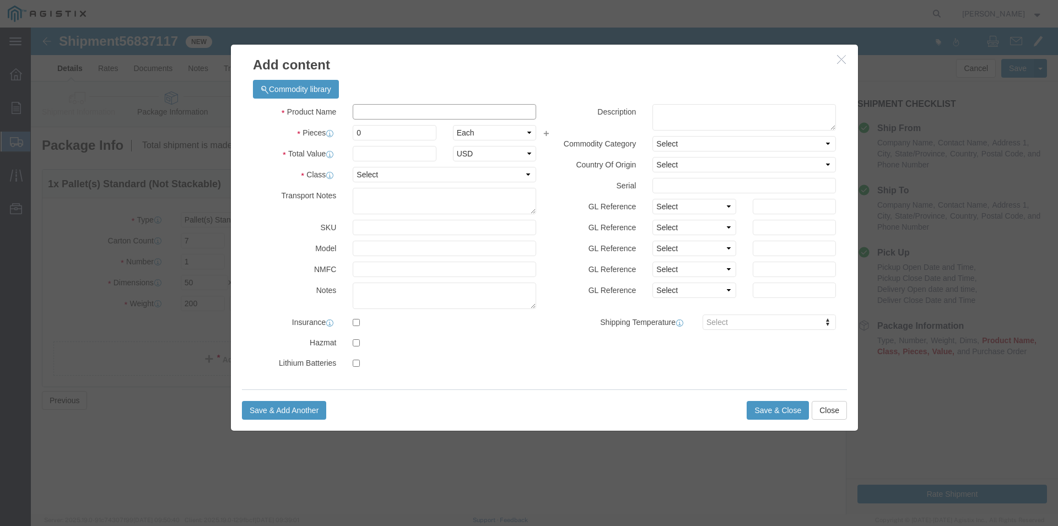
click input "text"
type input "Filters & Orings"
type input "7"
type input "6235"
select select "125"
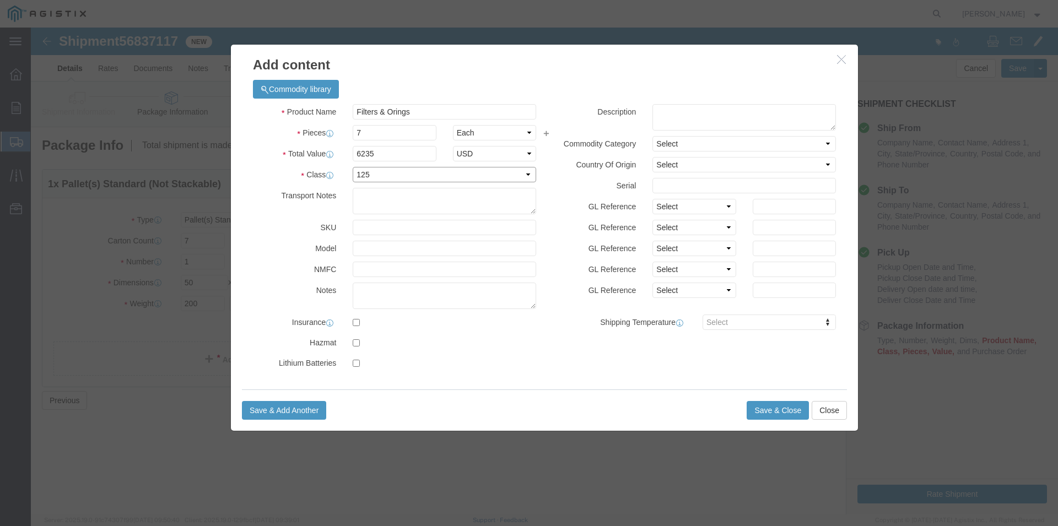
click option "125"
click select "Select 50 55 60 65 70 85 92.5 100 125 175 250 300 400"
click option "125"
click button "Save & Close"
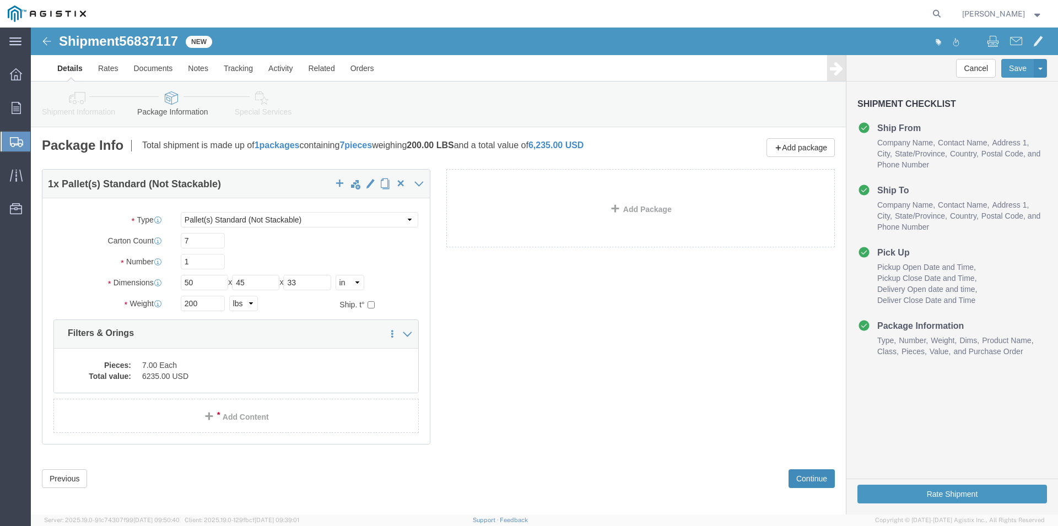
click button "Continue"
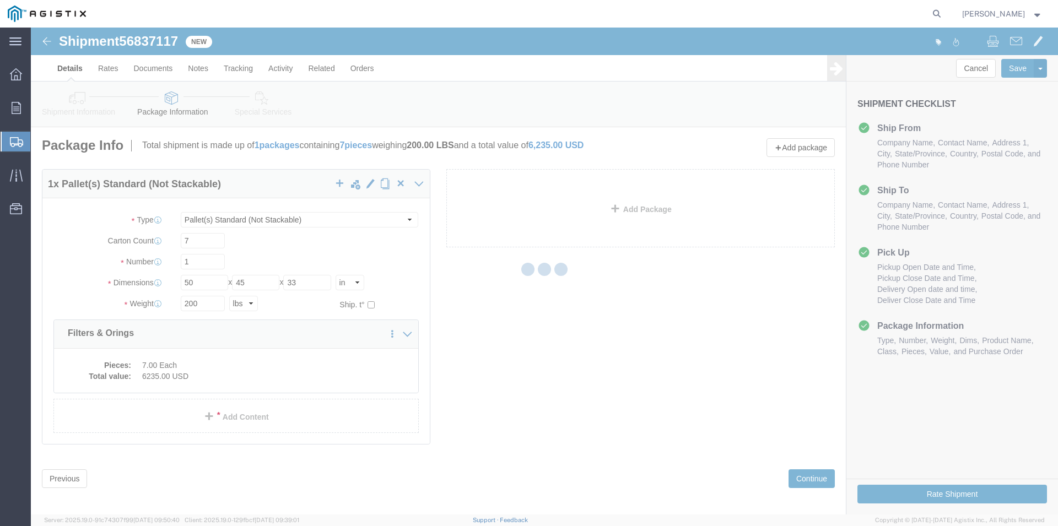
click div
select select
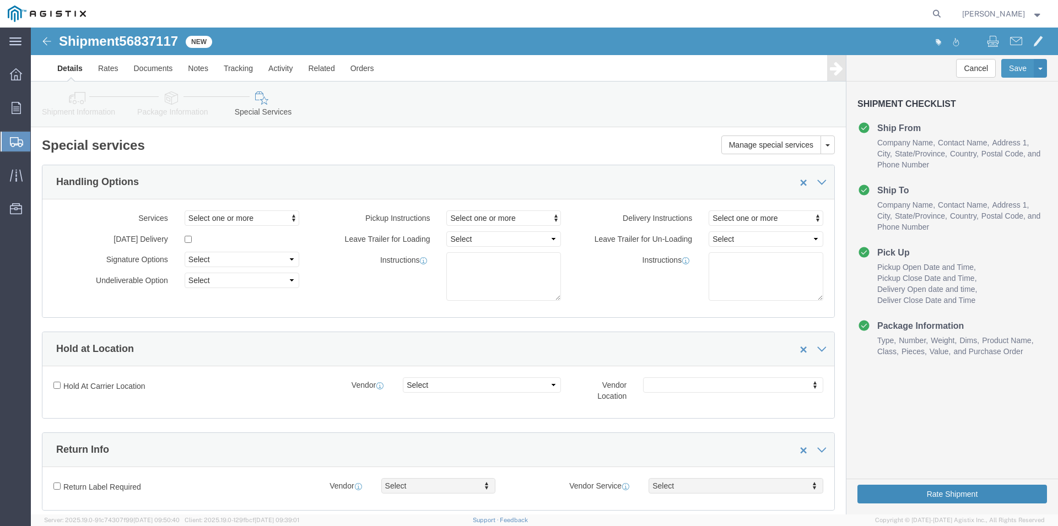
click button "Rate Shipment"
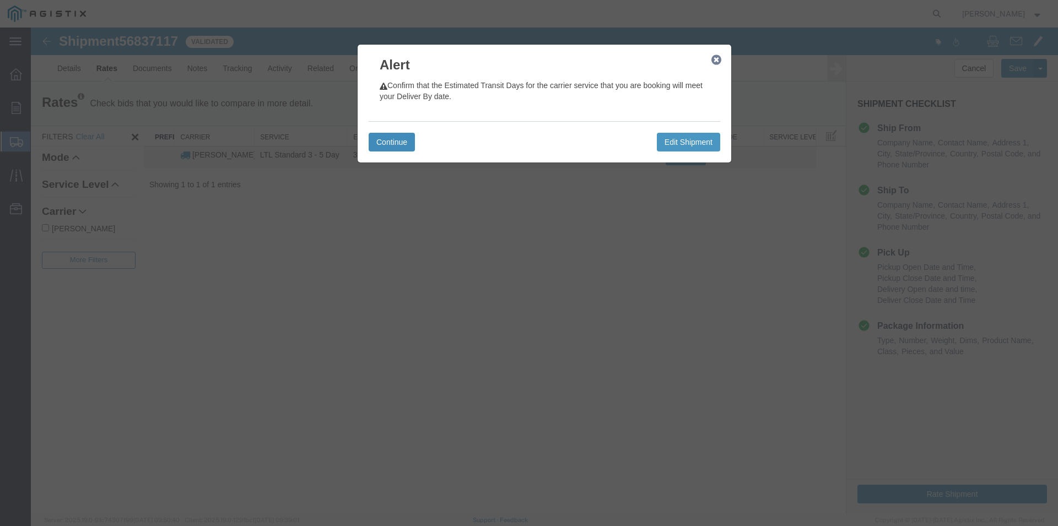
click at [395, 137] on button "Continue" at bounding box center [392, 142] width 46 height 19
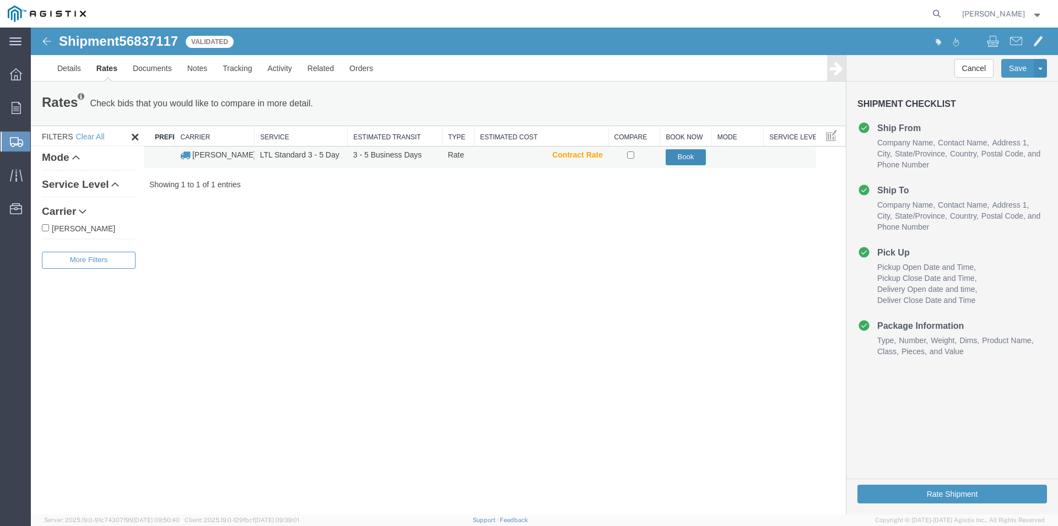
click at [678, 156] on button "Book" at bounding box center [686, 157] width 41 height 16
